Goal: Navigation & Orientation: Understand site structure

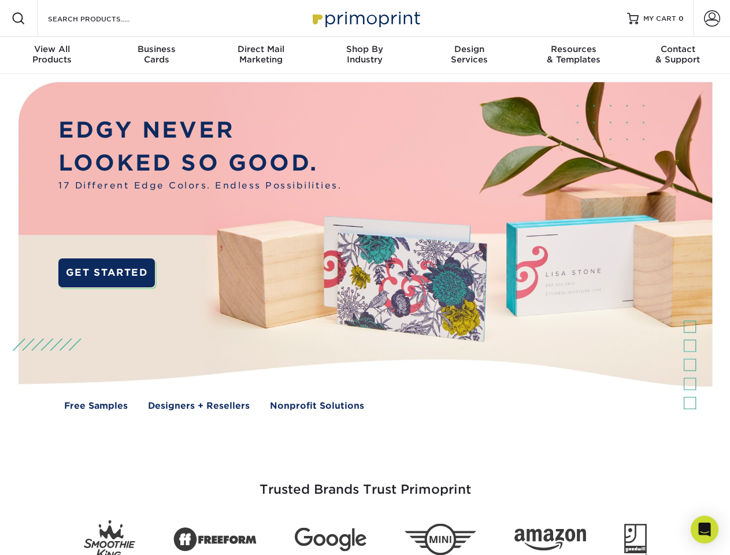
click at [365, 278] on img at bounding box center [364, 254] width 723 height 361
click at [19, 19] on span at bounding box center [19, 19] width 14 height 14
click at [712, 19] on span at bounding box center [712, 18] width 16 height 16
click at [52, 56] on div "View All Products" at bounding box center [52, 54] width 104 height 21
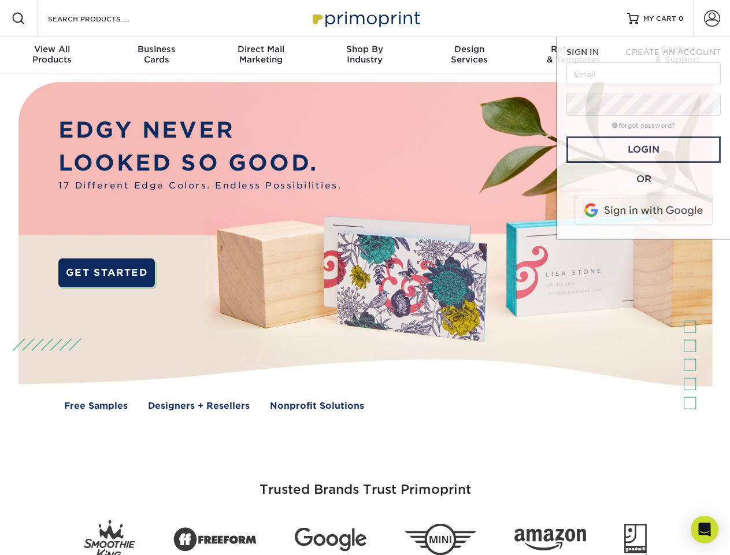
click at [156, 56] on div "Business Cards" at bounding box center [156, 54] width 104 height 21
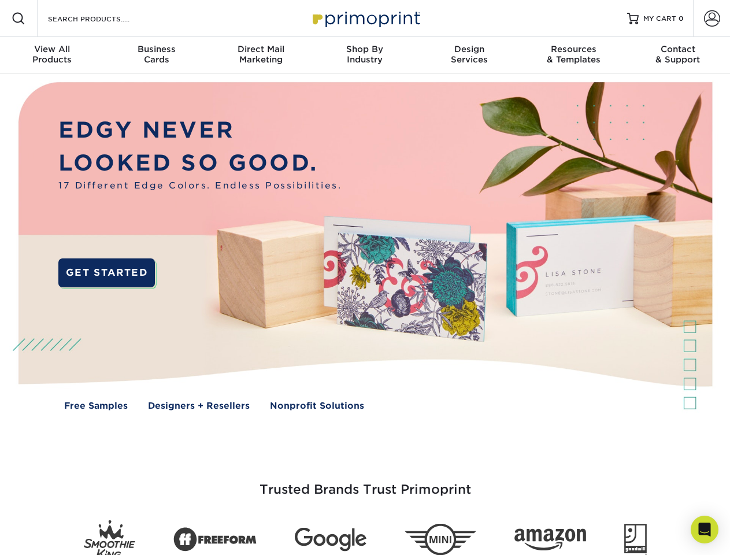
click at [261, 56] on div "Direct Mail Marketing" at bounding box center [261, 54] width 104 height 21
click at [365, 56] on div "Shop By Industry" at bounding box center [365, 54] width 104 height 21
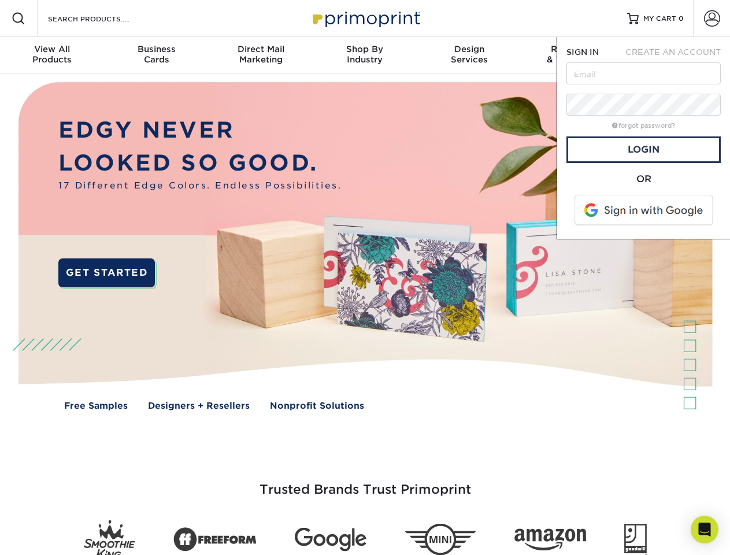
click at [470, 56] on div "Design Services" at bounding box center [470, 54] width 104 height 21
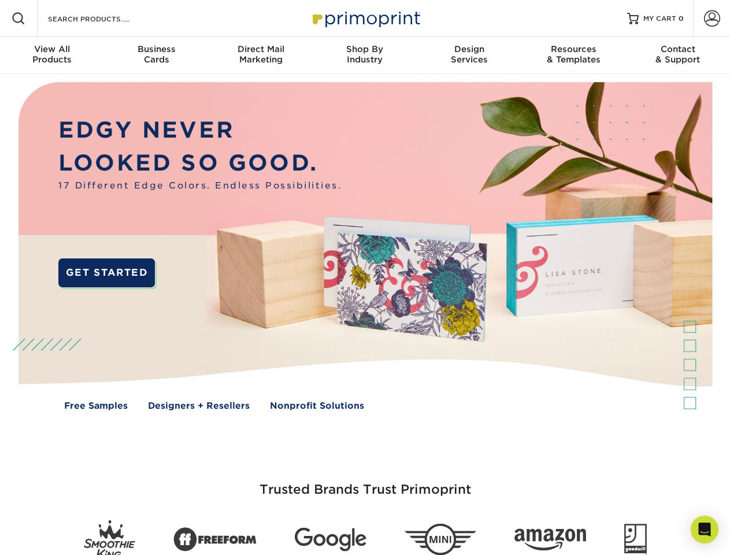
click at [574, 56] on span "SIGN IN" at bounding box center [583, 51] width 32 height 9
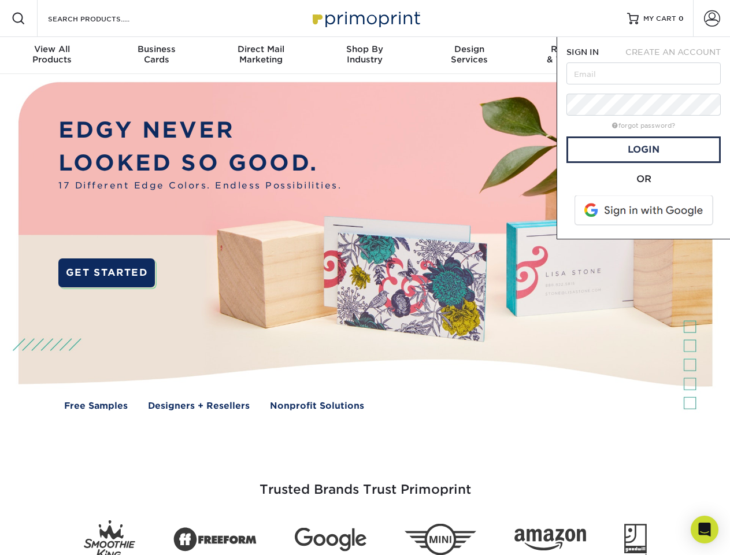
click at [678, 56] on div "Contact & Support" at bounding box center [678, 54] width 104 height 21
